Goal: Task Accomplishment & Management: Manage account settings

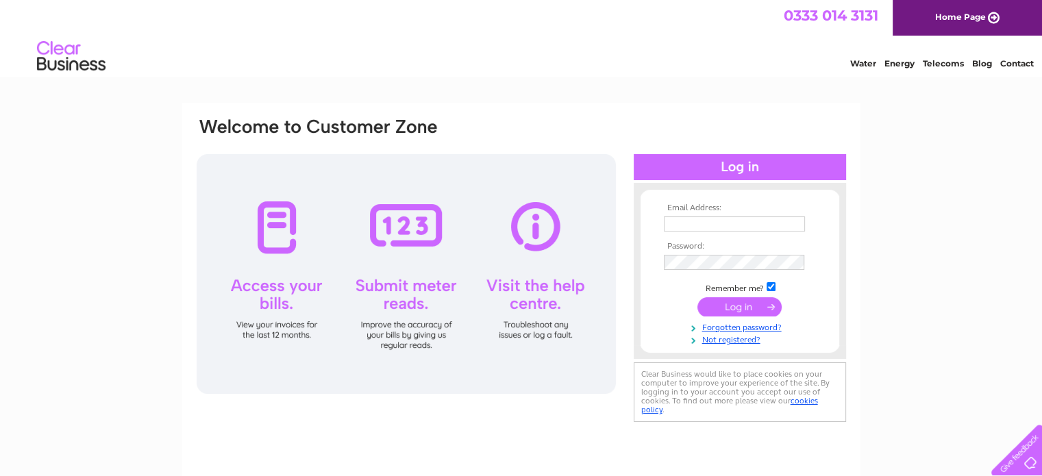
click at [693, 213] on td at bounding box center [740, 224] width 159 height 22
click at [691, 225] on input "text" at bounding box center [735, 225] width 143 height 16
type input "admin@hopebingham.co.uk"
click at [738, 306] on input "submit" at bounding box center [740, 307] width 84 height 19
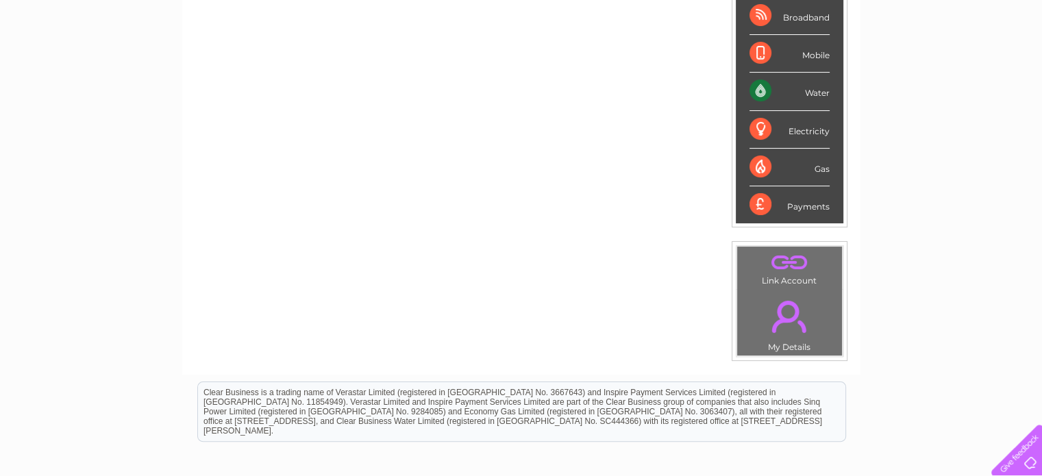
scroll to position [270, 0]
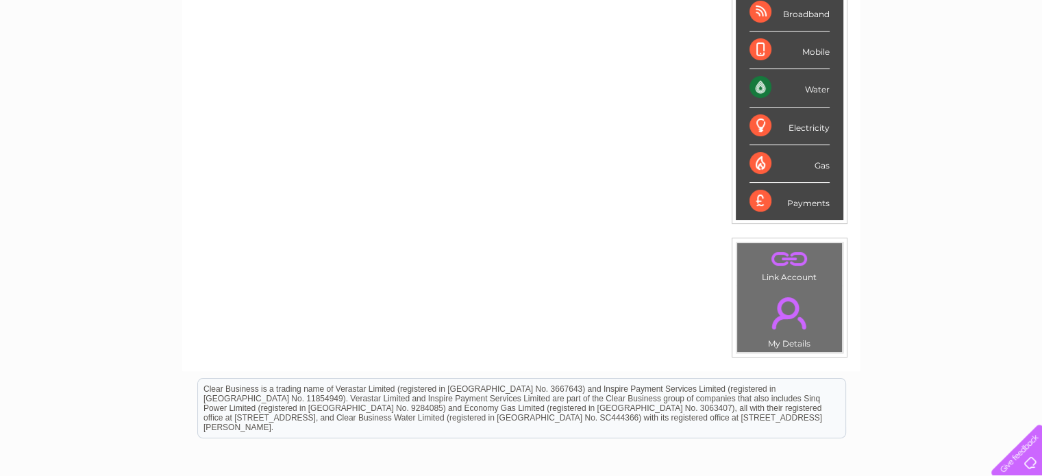
click at [1029, 460] on div at bounding box center [1014, 447] width 56 height 56
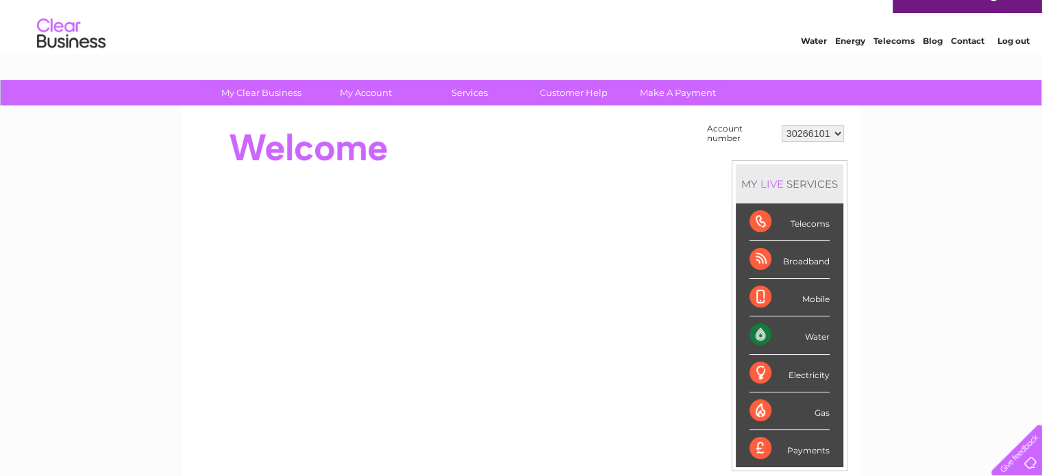
scroll to position [0, 0]
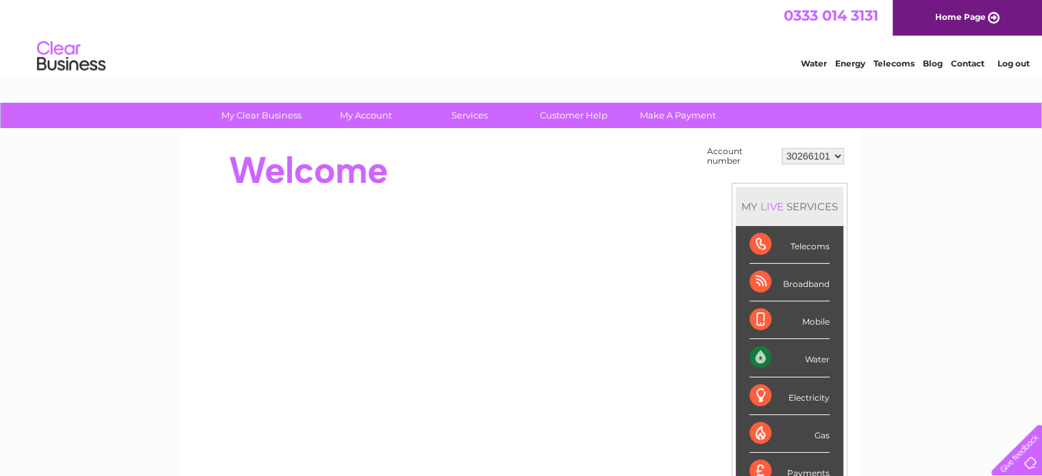
click at [978, 62] on link "Contact" at bounding box center [968, 63] width 34 height 10
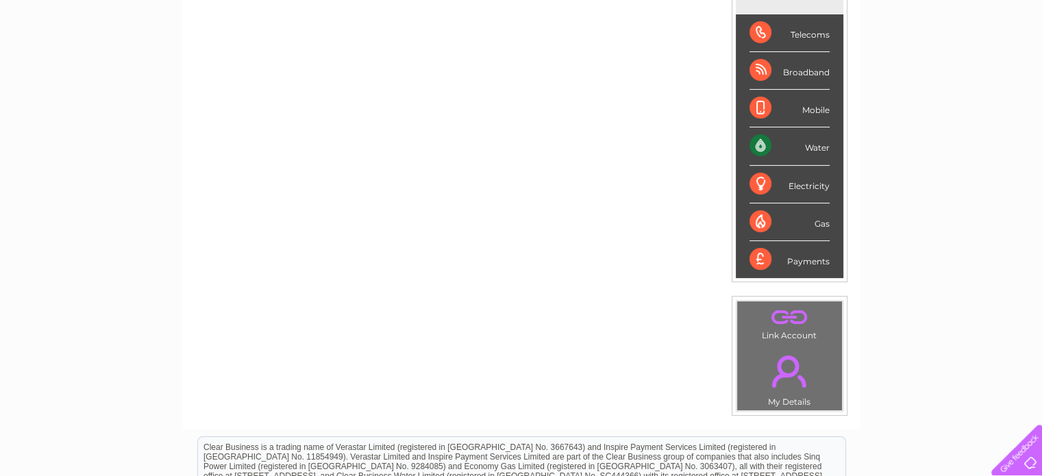
click at [1030, 463] on div at bounding box center [1014, 447] width 56 height 56
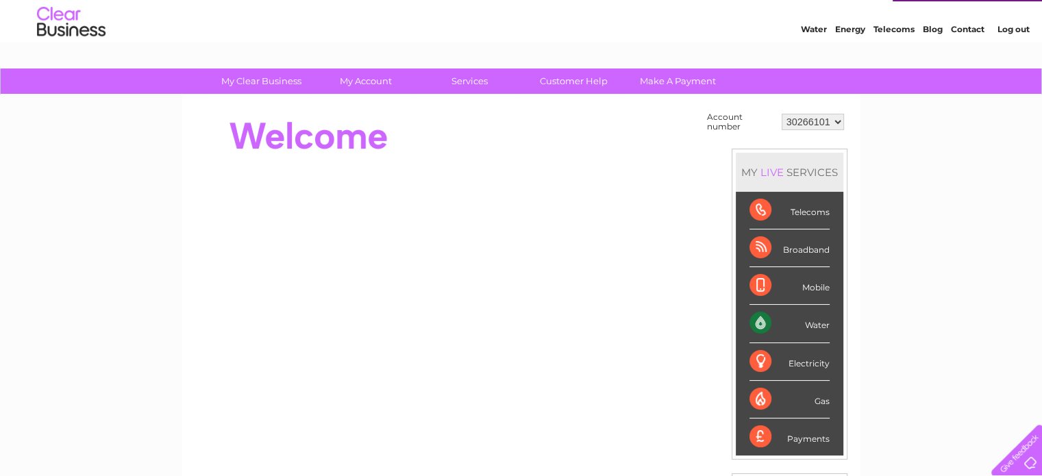
scroll to position [121, 0]
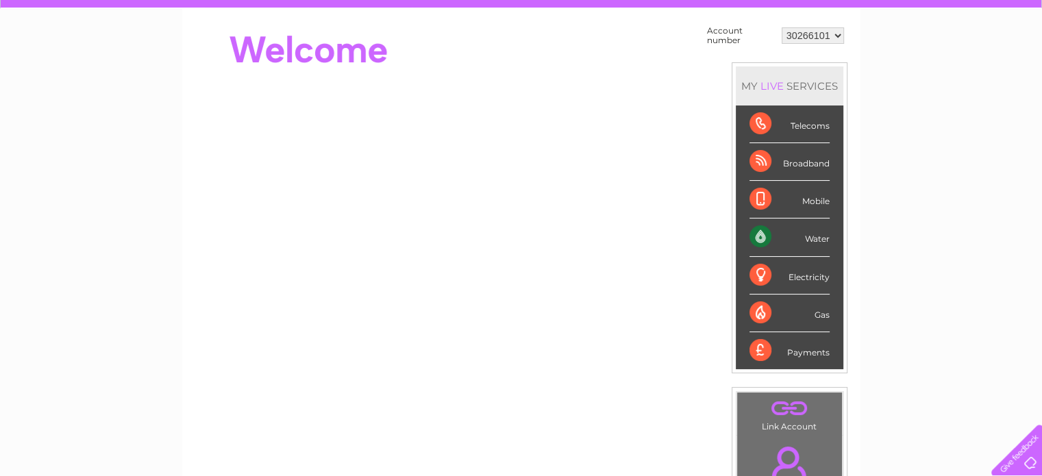
click at [806, 243] on div "Water" at bounding box center [790, 238] width 80 height 38
click at [837, 230] on li "Water" at bounding box center [790, 238] width 108 height 38
click at [777, 254] on div "Water" at bounding box center [790, 238] width 80 height 38
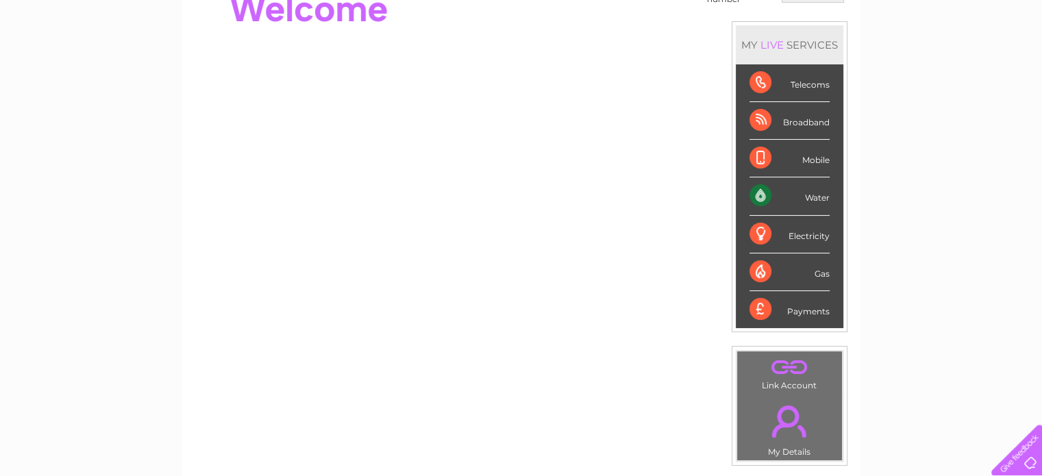
scroll to position [143, 0]
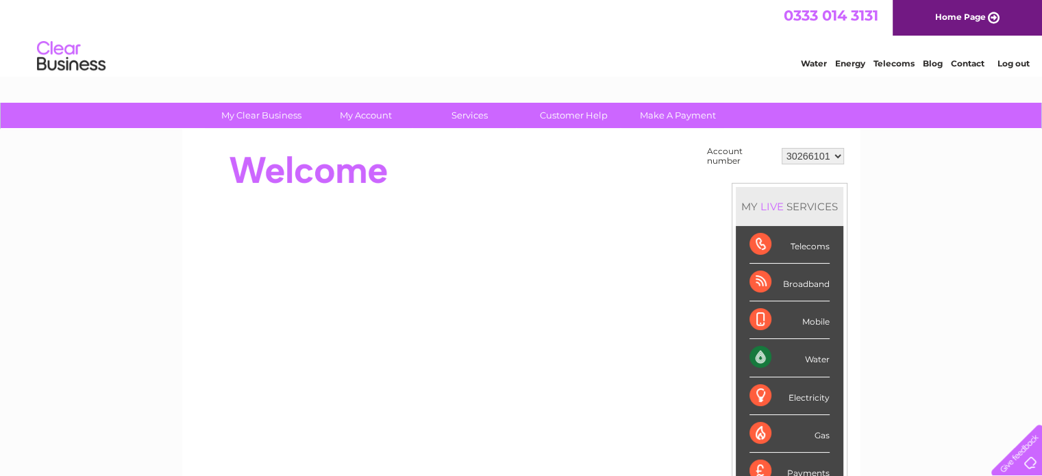
click at [815, 70] on div "Water Energy Telecoms Blog Contact Log out" at bounding box center [908, 58] width 269 height 28
click at [812, 61] on link "Water" at bounding box center [814, 63] width 26 height 10
click at [809, 157] on select "30266101" at bounding box center [813, 156] width 62 height 16
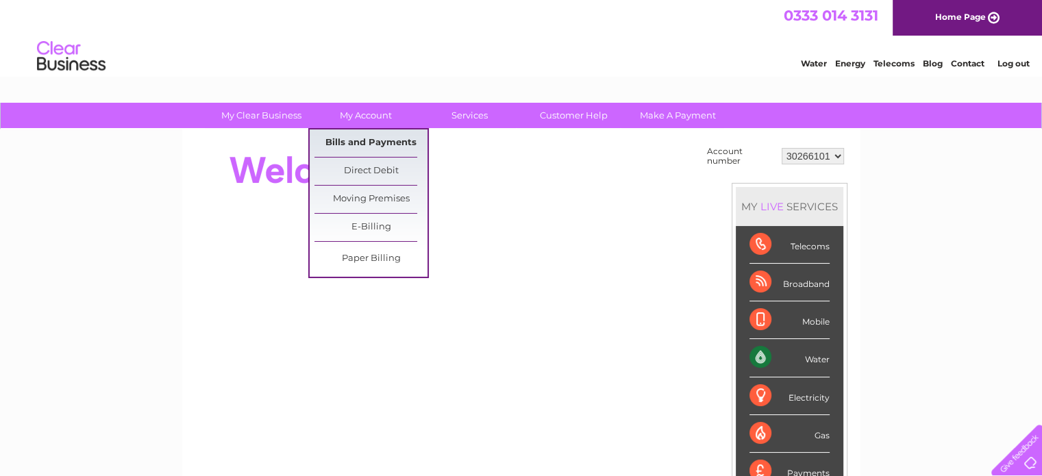
click at [359, 133] on link "Bills and Payments" at bounding box center [371, 143] width 113 height 27
click at [359, 145] on link "Bills and Payments" at bounding box center [371, 143] width 113 height 27
click at [390, 145] on link "Bills and Payments" at bounding box center [371, 143] width 113 height 27
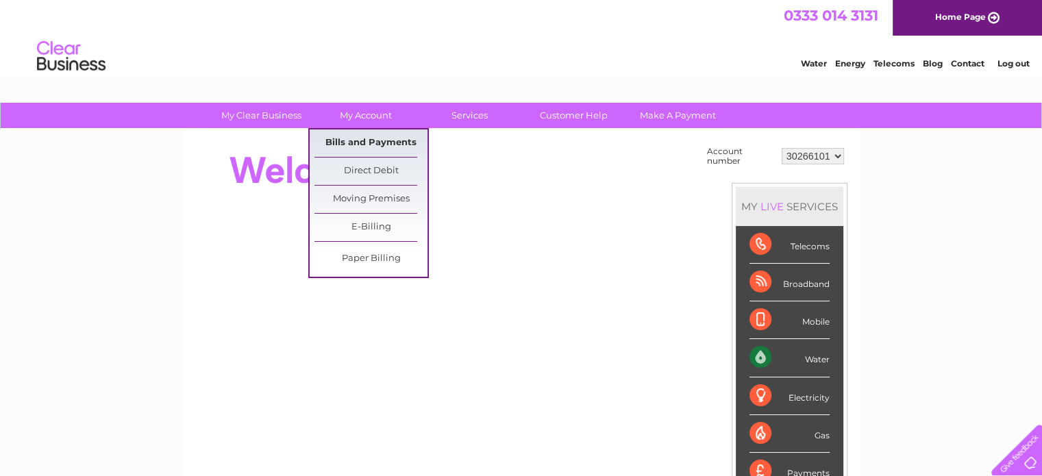
click at [390, 145] on link "Bills and Payments" at bounding box center [371, 143] width 113 height 27
click at [378, 150] on link "Bills and Payments" at bounding box center [371, 143] width 113 height 27
click at [378, 142] on link "Bills and Payments" at bounding box center [371, 143] width 113 height 27
click at [365, 150] on link "Bills and Payments" at bounding box center [371, 143] width 113 height 27
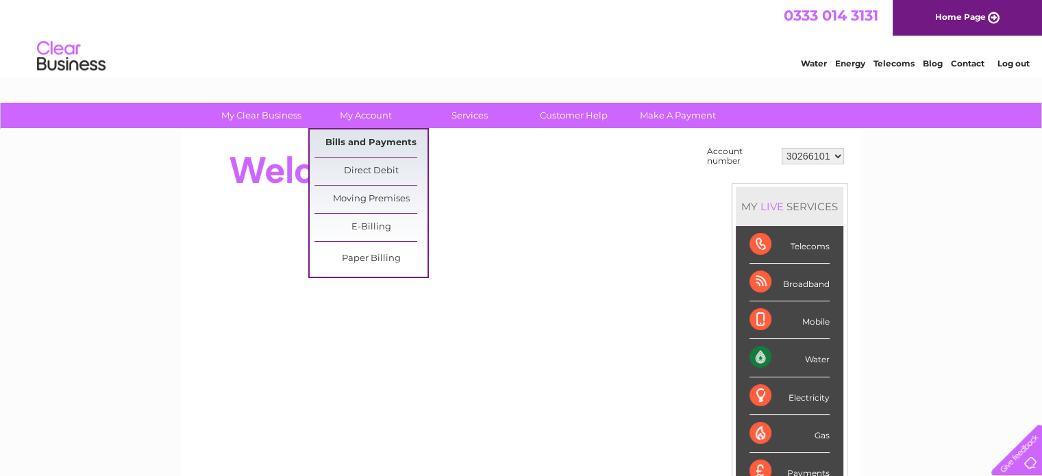
click at [365, 150] on link "Bills and Payments" at bounding box center [371, 143] width 113 height 27
click at [360, 143] on link "Bills and Payments" at bounding box center [371, 143] width 113 height 27
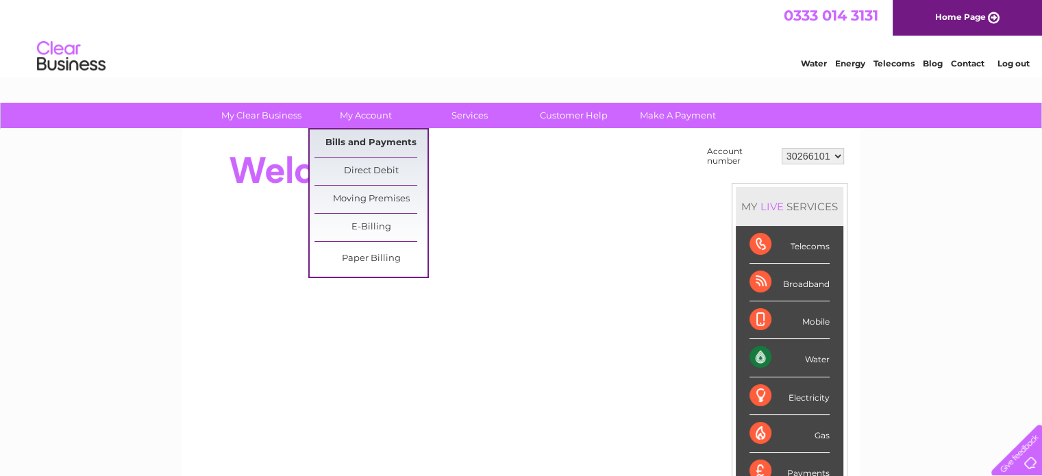
click at [378, 139] on link "Bills and Payments" at bounding box center [371, 143] width 113 height 27
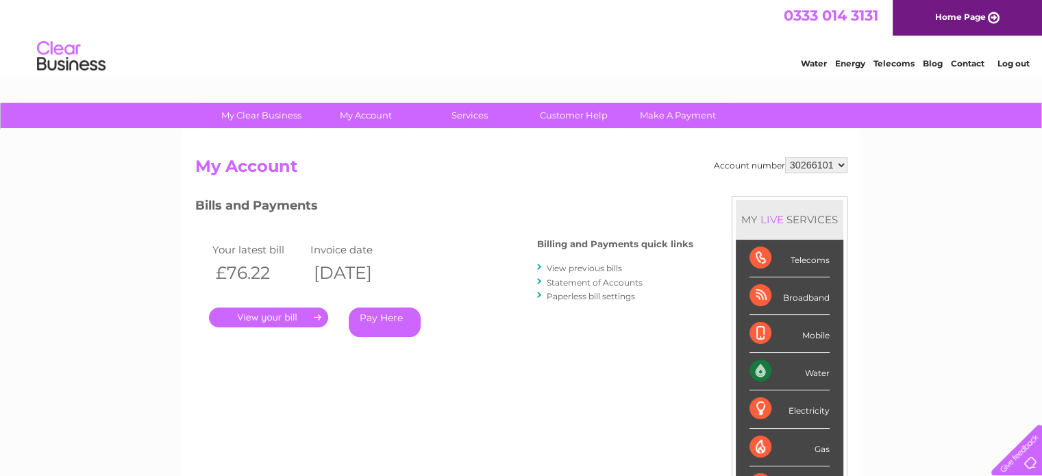
click at [284, 322] on link "." at bounding box center [268, 318] width 119 height 20
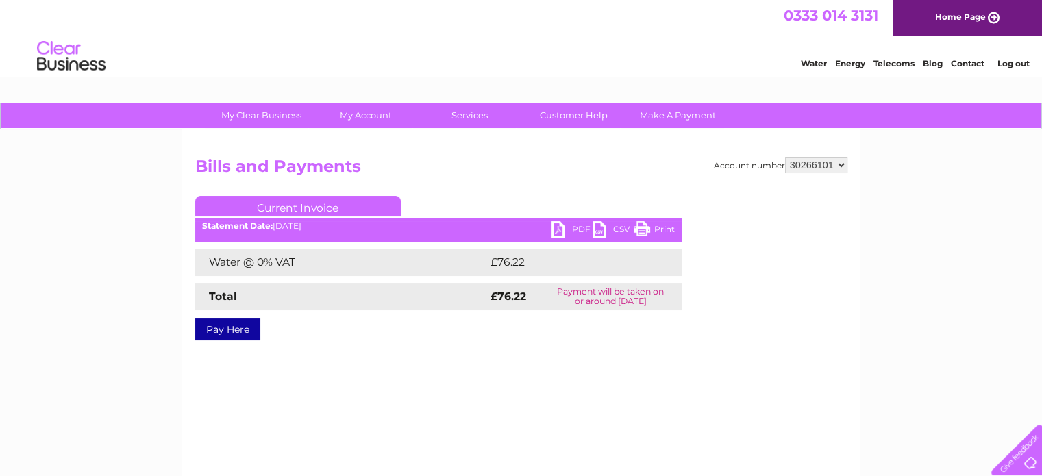
drag, startPoint x: 565, startPoint y: 229, endPoint x: 559, endPoint y: 223, distance: 8.3
click at [559, 223] on link "PDF" at bounding box center [572, 231] width 41 height 20
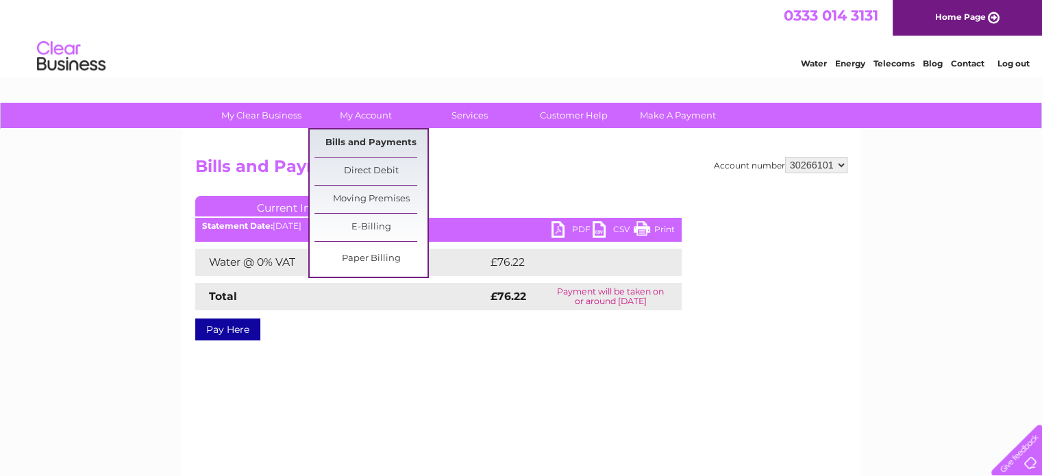
click at [365, 145] on link "Bills and Payments" at bounding box center [371, 143] width 113 height 27
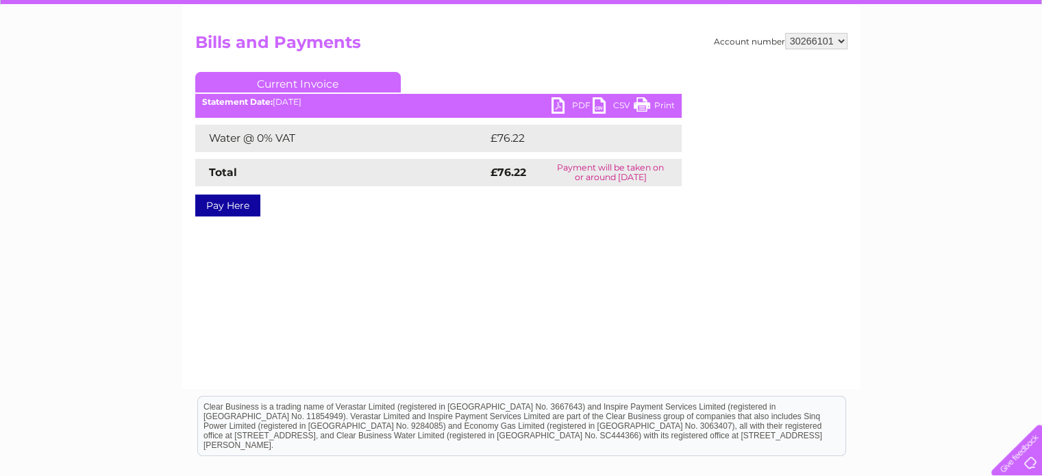
scroll to position [125, 0]
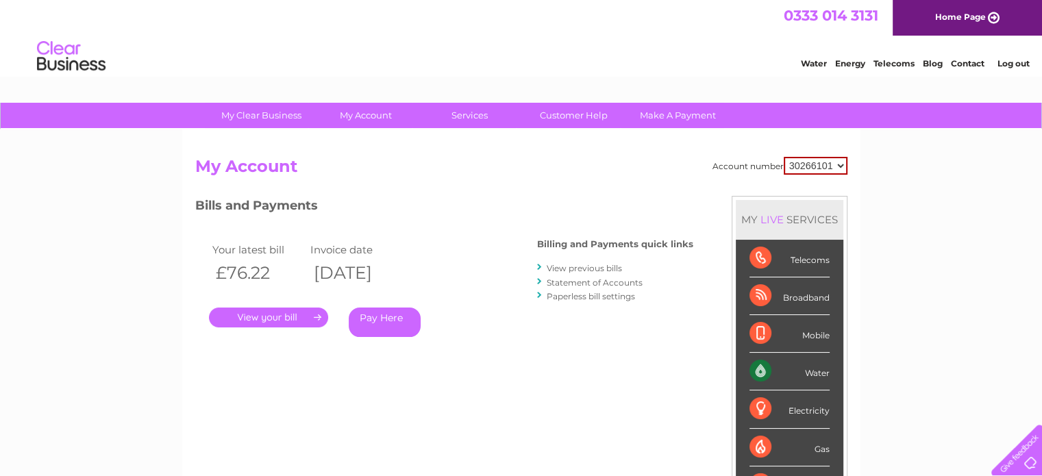
click at [1042, 127] on html "My Clear Business Login Details My Details My Preferences Link Account My Accou…" at bounding box center [521, 414] width 1042 height 828
click at [588, 271] on link "View previous bills" at bounding box center [584, 268] width 75 height 10
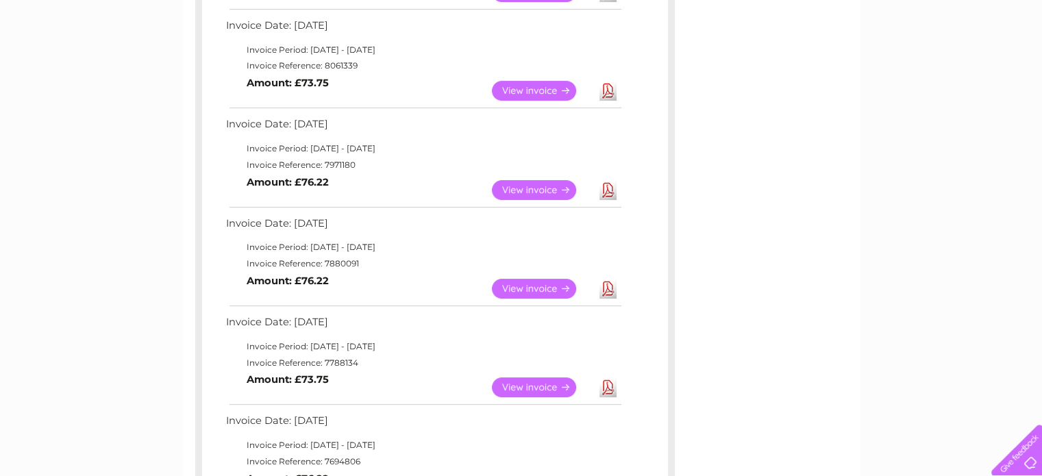
scroll to position [40, 0]
